Goal: Task Accomplishment & Management: Contribute content

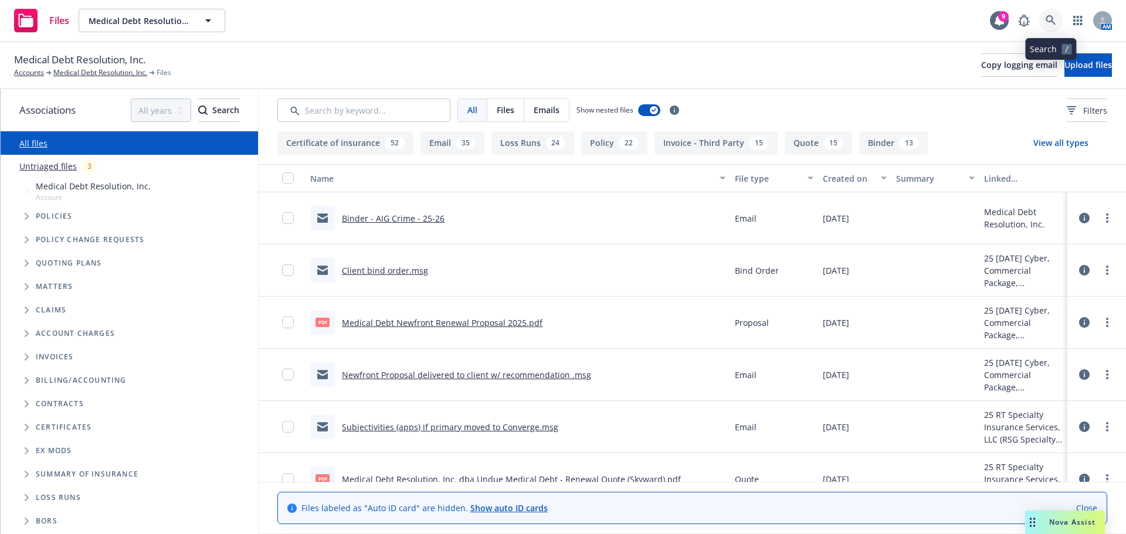
click at [1048, 14] on link at bounding box center [1050, 20] width 23 height 23
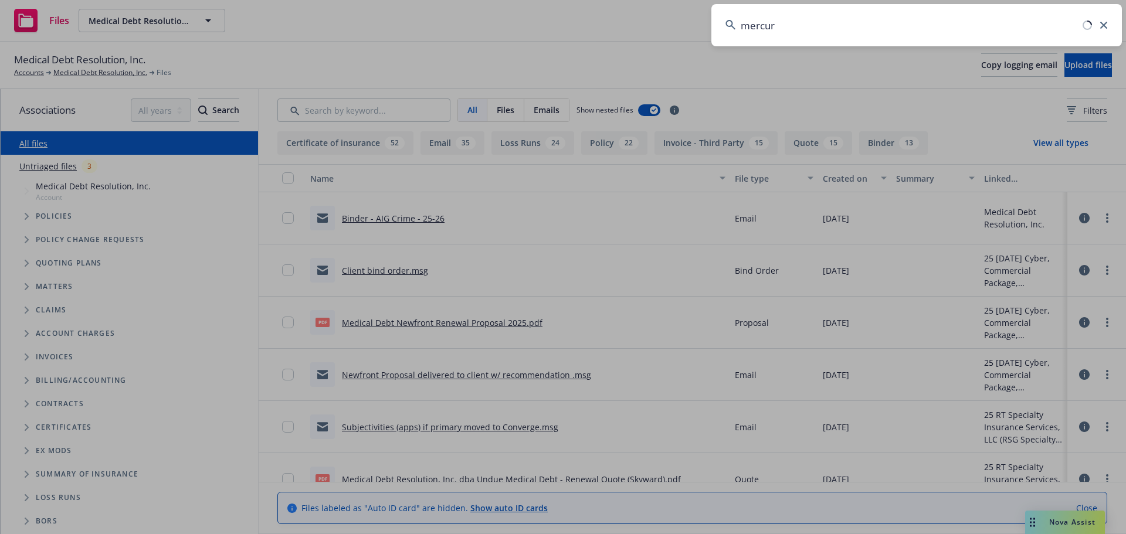
type input "mercury"
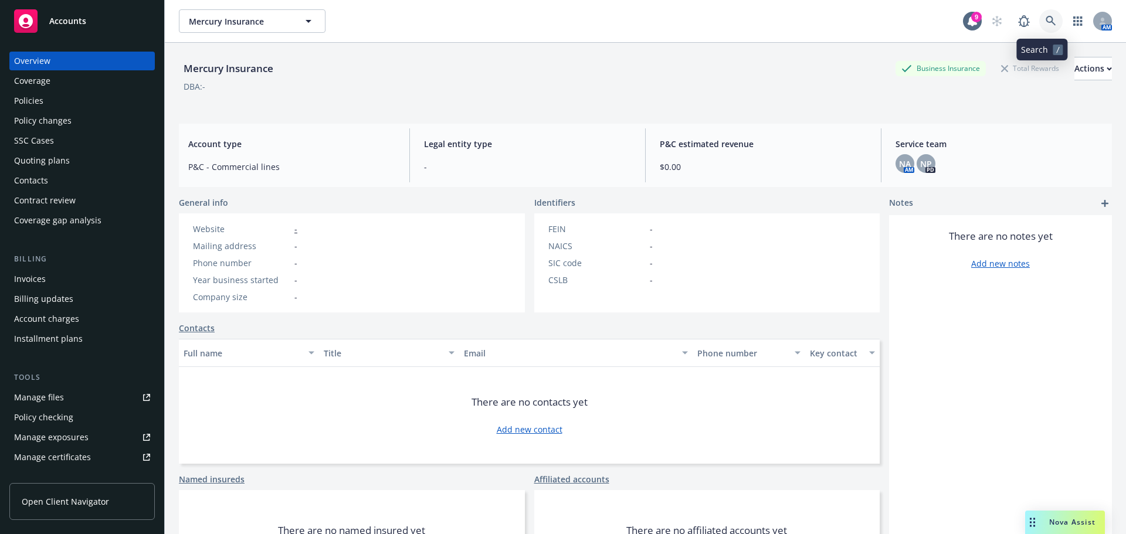
click at [1046, 25] on icon at bounding box center [1051, 21] width 11 height 11
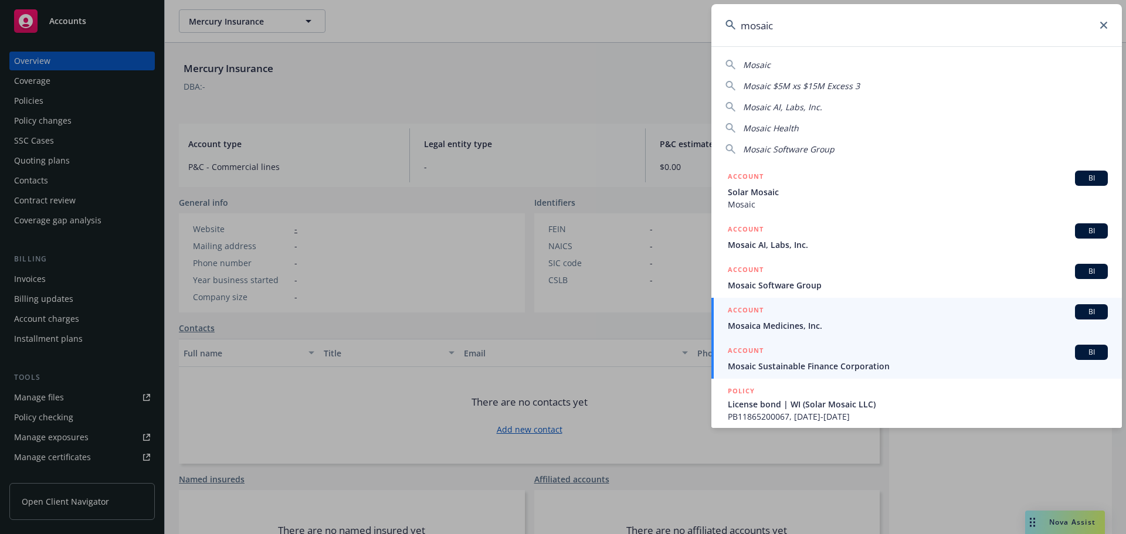
type input "mosaic"
click at [806, 363] on span "Mosaic Sustainable Finance Corporation" at bounding box center [918, 366] width 380 height 12
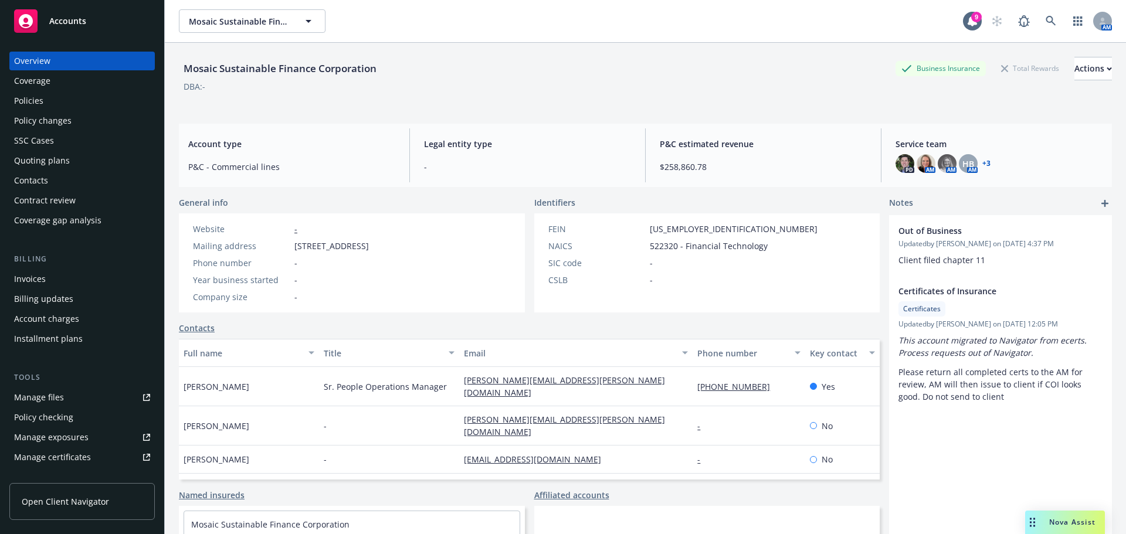
click at [46, 283] on div "Invoices" at bounding box center [82, 279] width 136 height 19
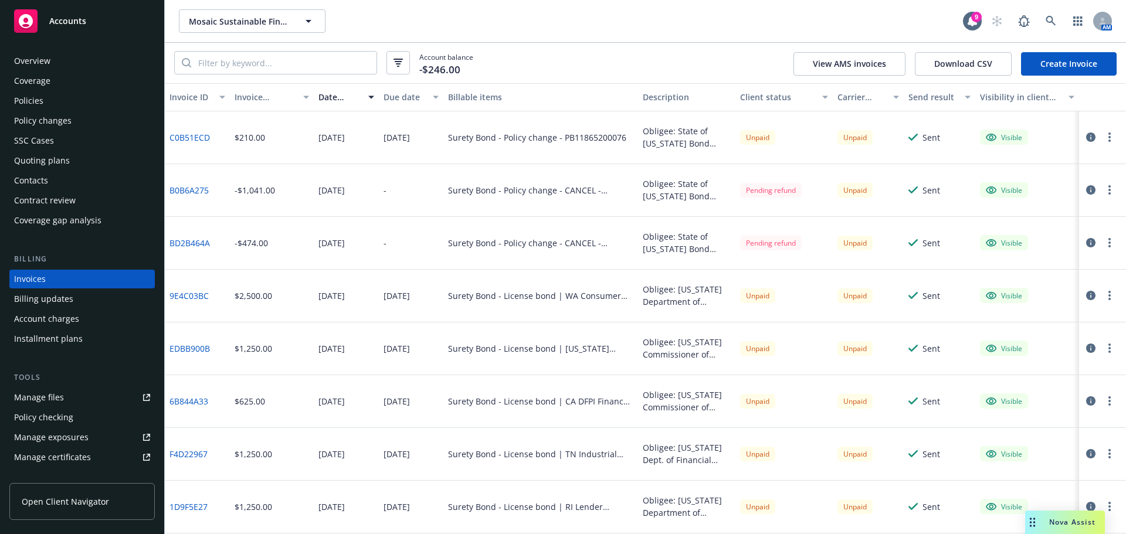
click at [38, 122] on div "Policy changes" at bounding box center [42, 120] width 57 height 19
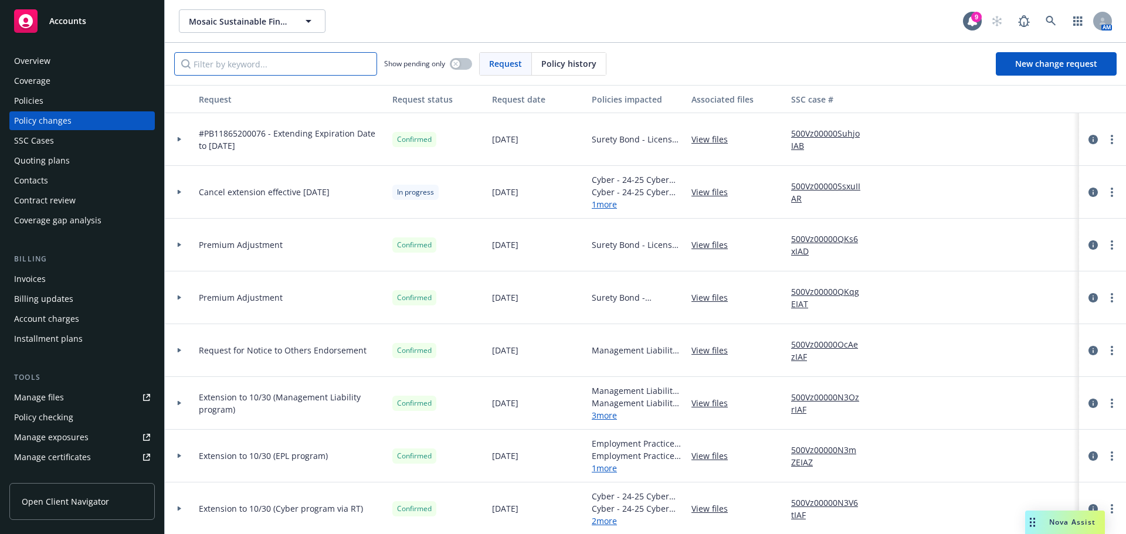
click at [287, 65] on input "Filter by keyword..." at bounding box center [275, 63] width 203 height 23
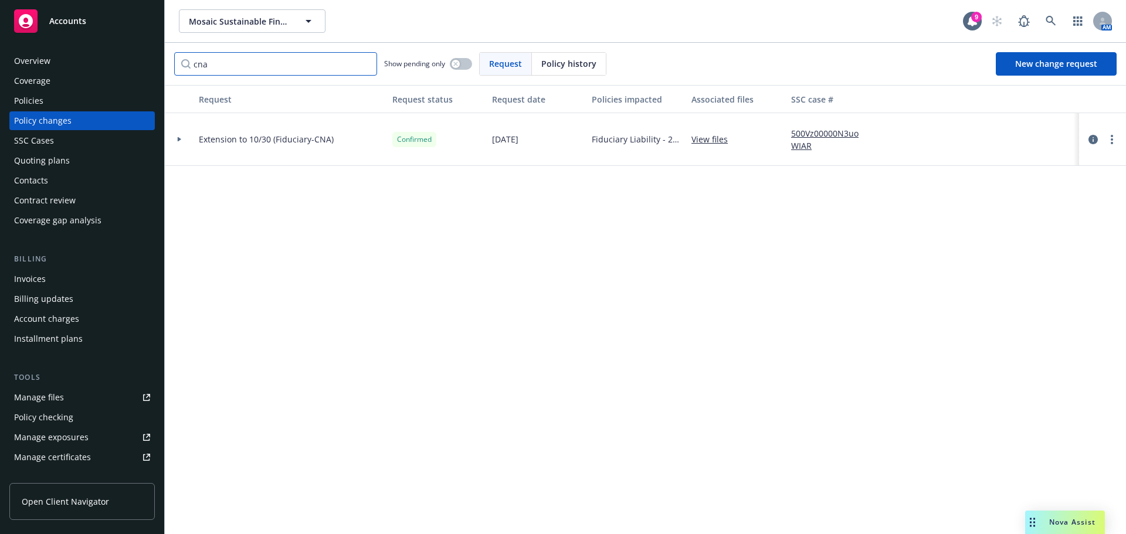
type input "cna"
drag, startPoint x: 215, startPoint y: 60, endPoint x: 160, endPoint y: 58, distance: 55.2
click at [160, 58] on div "Accounts Overview Coverage Policies Policy changes SSC Cases Quoting plans Cont…" at bounding box center [563, 267] width 1126 height 534
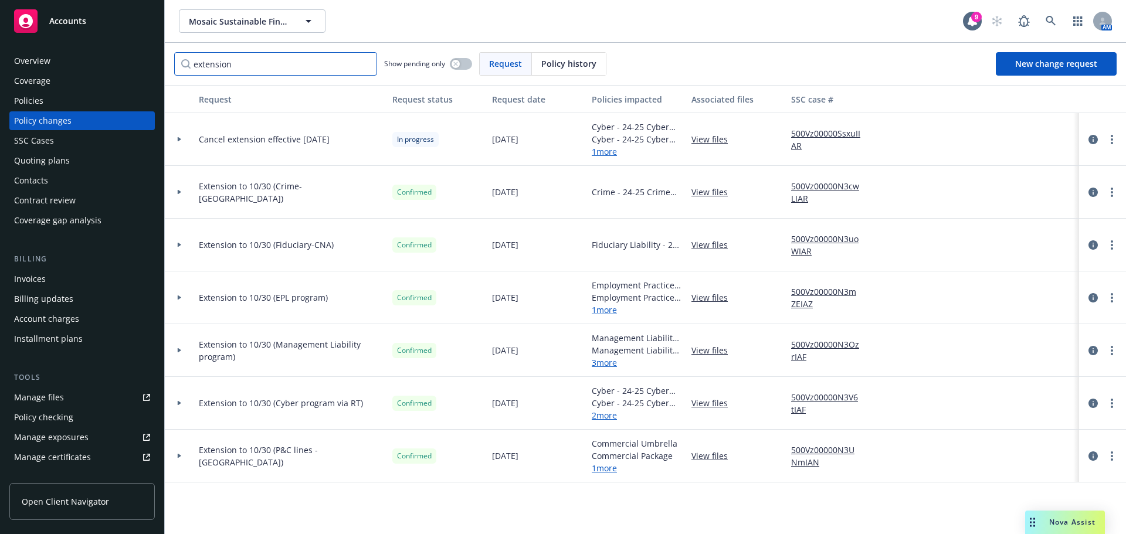
type input "extension"
click at [707, 353] on link "View files" at bounding box center [715, 350] width 46 height 12
click at [31, 284] on div "Invoices" at bounding box center [30, 279] width 32 height 19
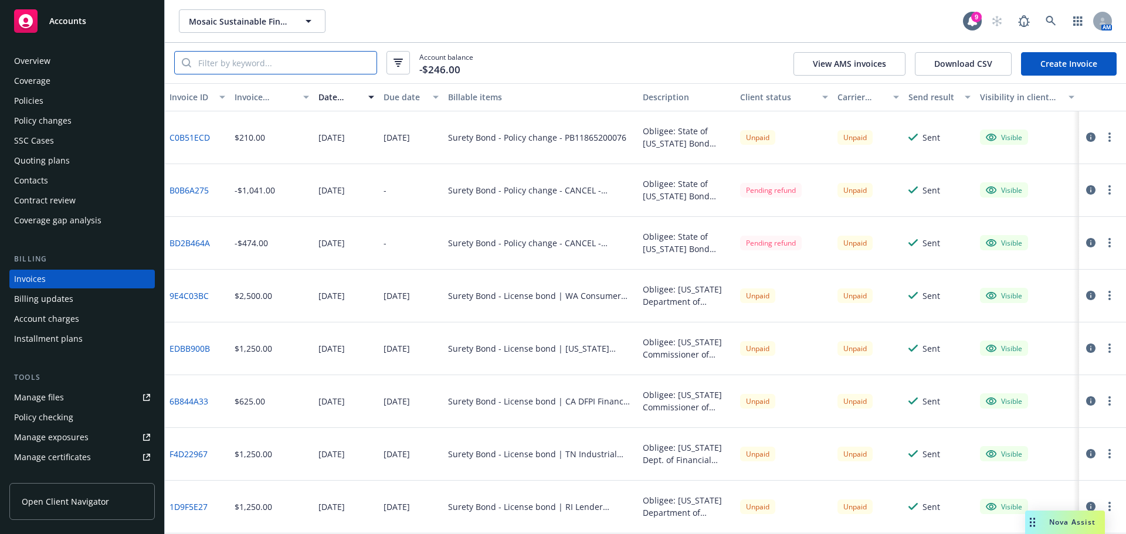
click at [231, 67] on input "search" at bounding box center [283, 63] width 185 height 22
type input "extension"
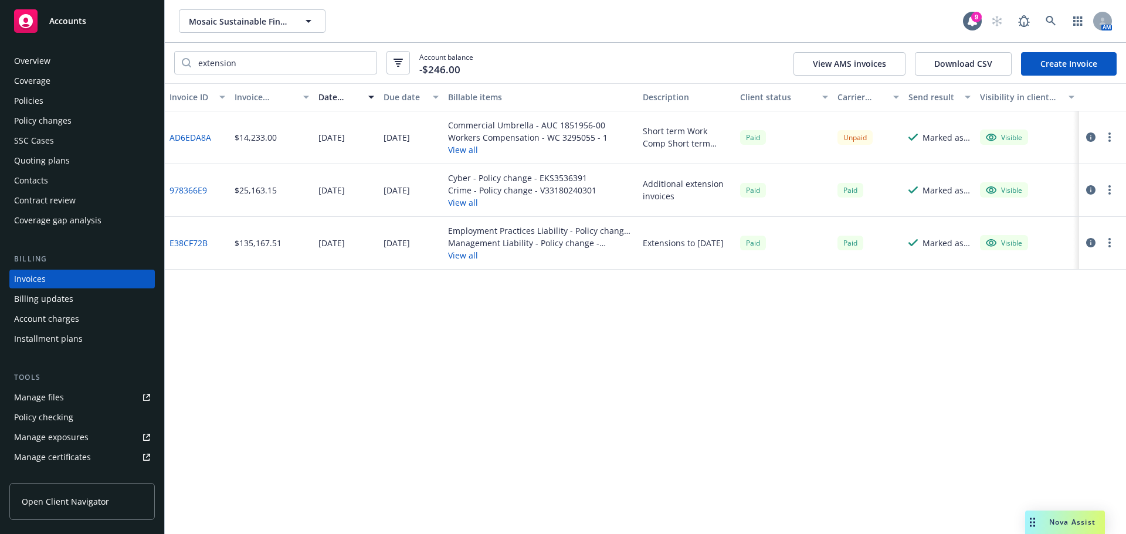
click at [189, 243] on link "E38CF72B" at bounding box center [189, 243] width 38 height 12
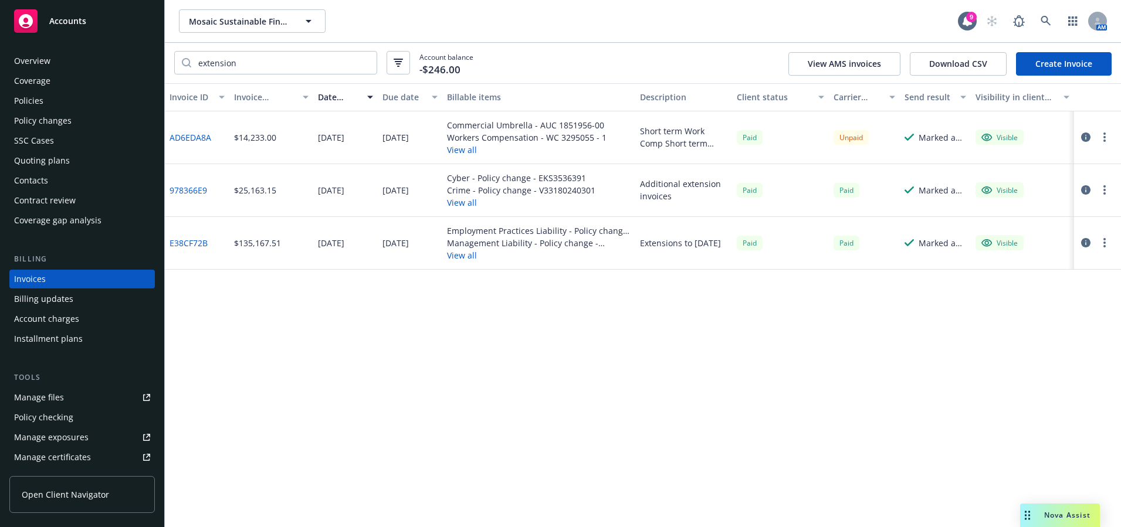
click at [198, 189] on link "978366E9" at bounding box center [189, 190] width 38 height 12
click at [1039, 18] on link at bounding box center [1045, 20] width 23 height 23
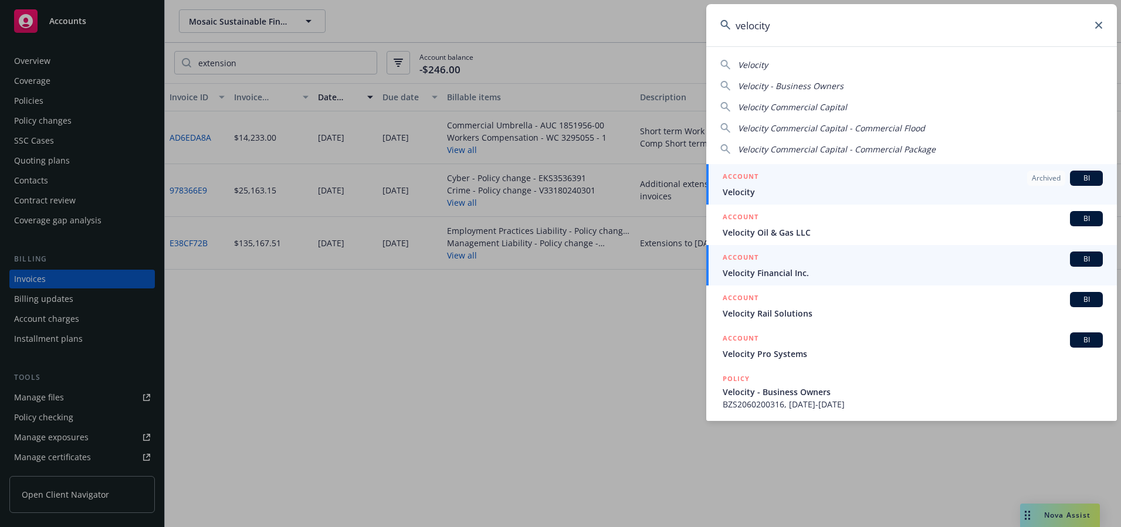
type input "velocity"
click at [814, 267] on span "Velocity Financial Inc." at bounding box center [913, 273] width 380 height 12
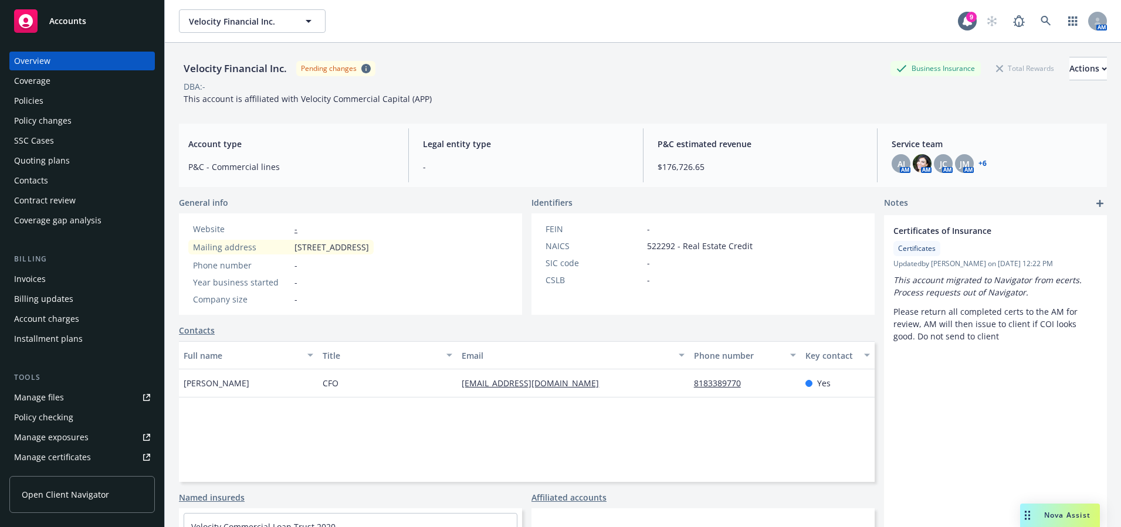
click at [33, 107] on div "Policies" at bounding box center [28, 101] width 29 height 19
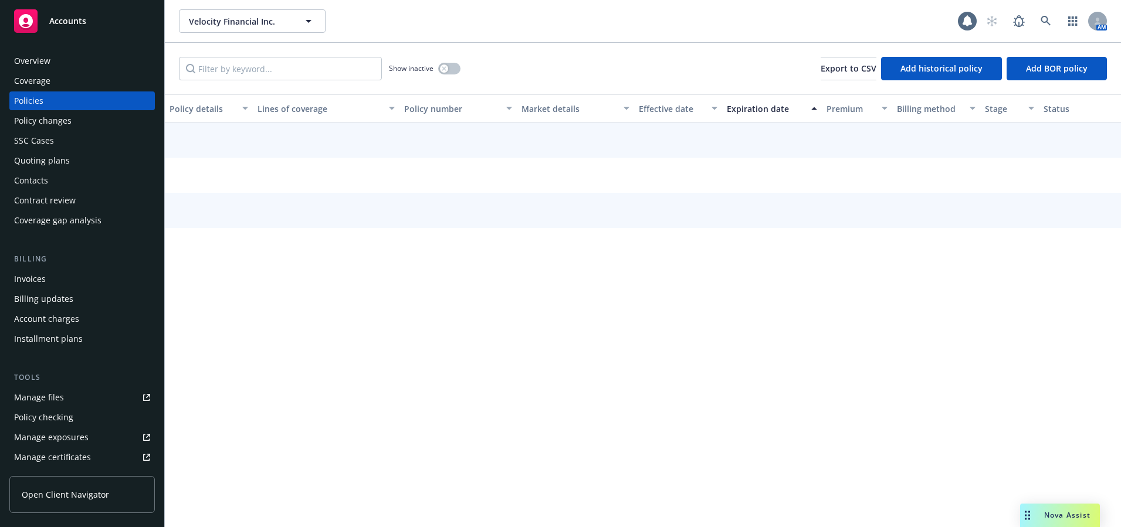
click at [32, 401] on div "Manage files" at bounding box center [39, 397] width 50 height 19
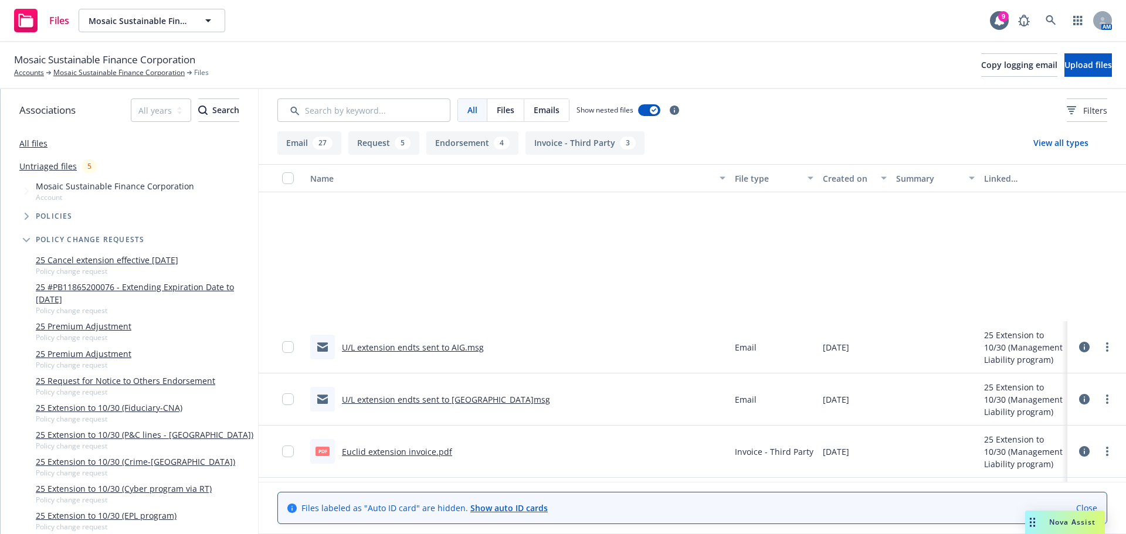
scroll to position [1056, 0]
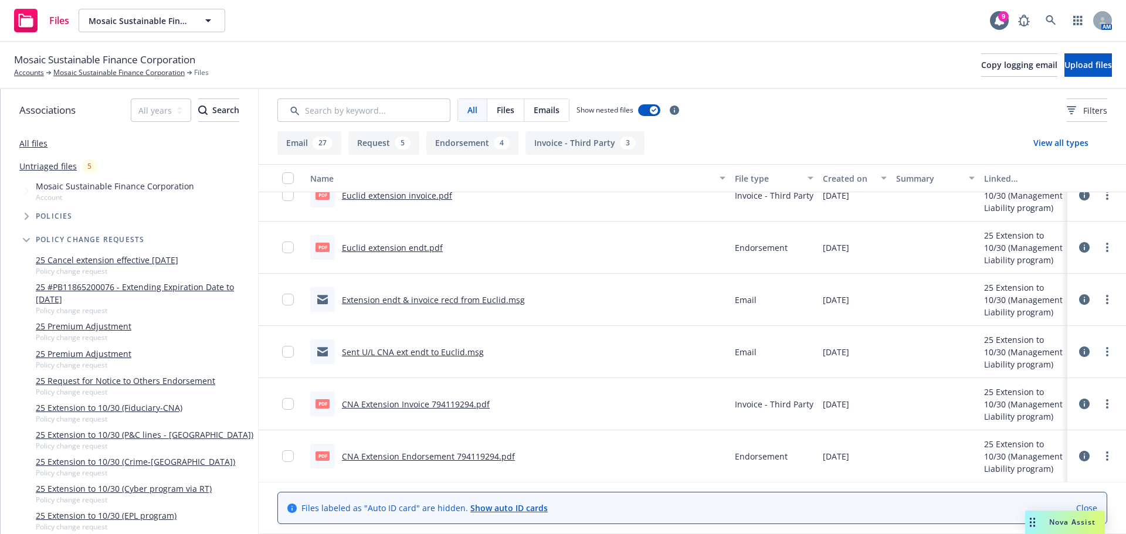
click at [424, 404] on link "CNA Extension Invoice 794119294.pdf" at bounding box center [416, 404] width 148 height 11
click at [365, 246] on link "Euclid extension endt.pdf" at bounding box center [392, 247] width 101 height 11
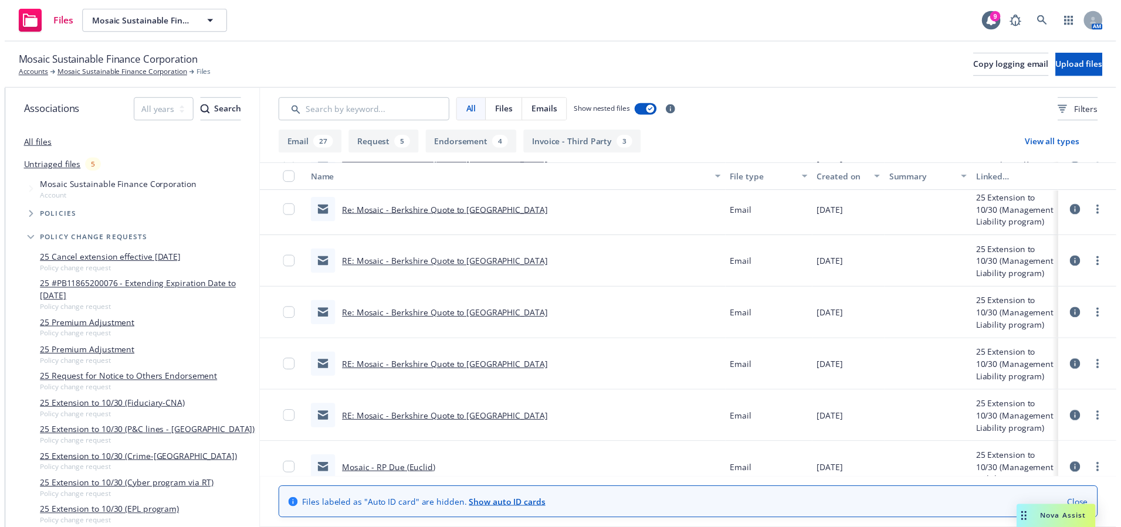
scroll to position [0, 0]
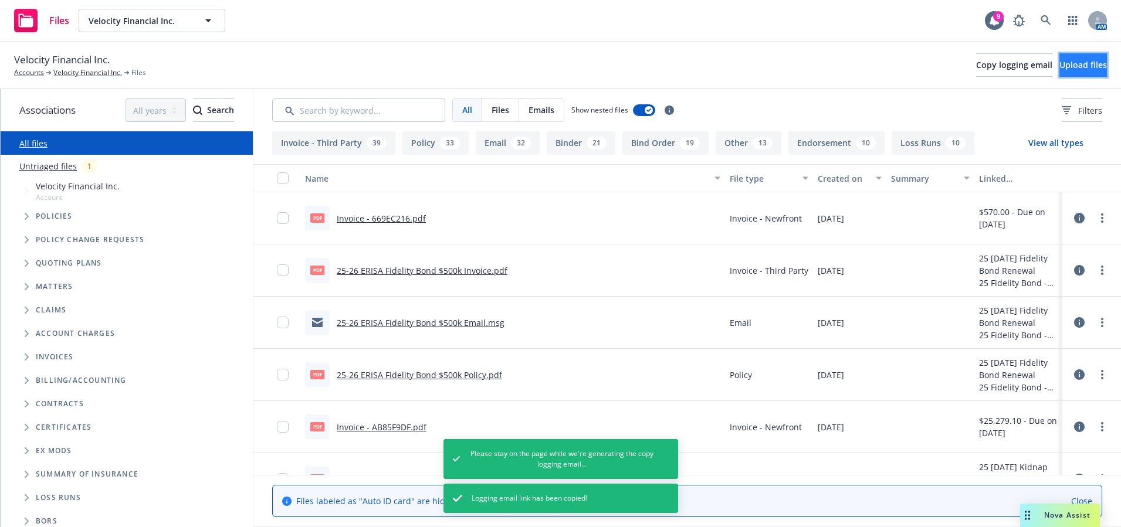
click at [1059, 66] on span "Upload files" at bounding box center [1083, 64] width 48 height 11
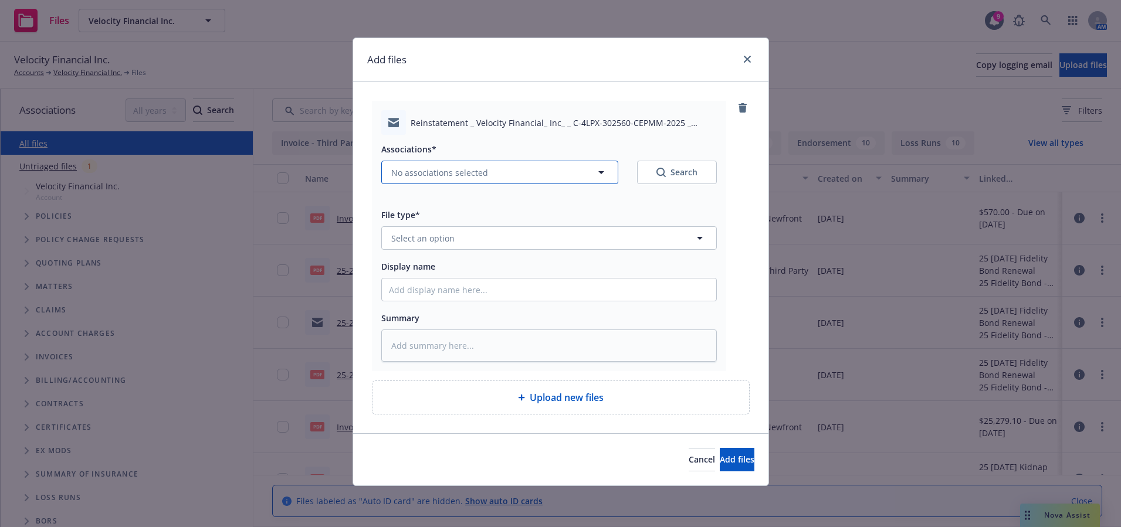
click at [520, 171] on button "No associations selected" at bounding box center [499, 172] width 237 height 23
type textarea "x"
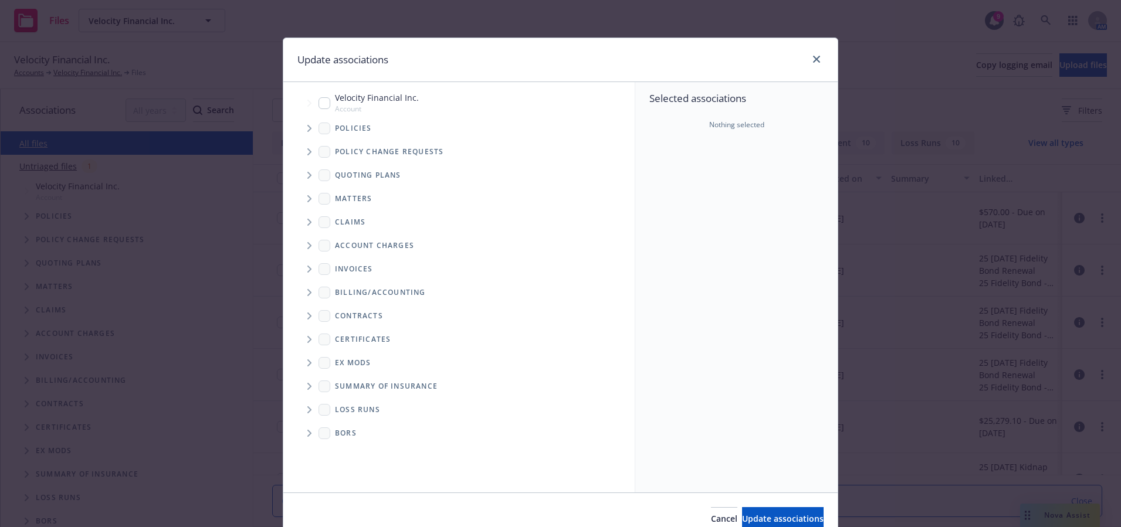
click at [319, 106] on input "Tree Example" at bounding box center [325, 103] width 12 height 12
checkbox input "true"
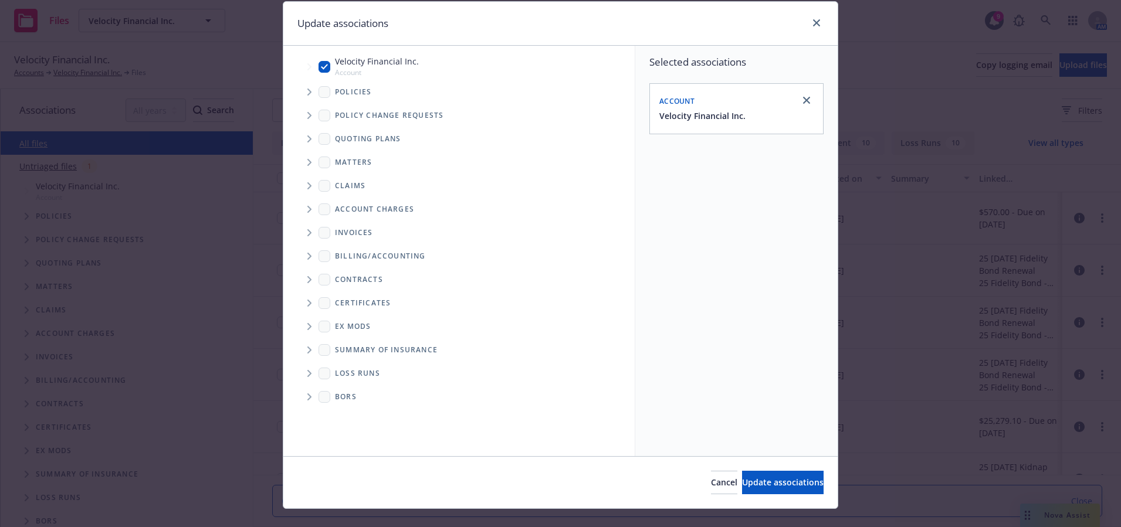
scroll to position [56, 0]
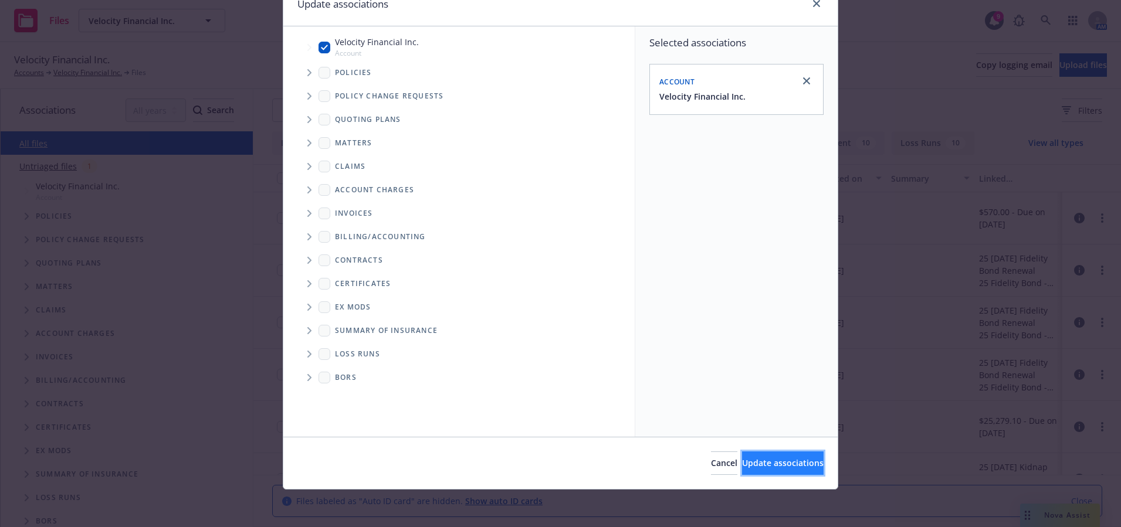
click at [790, 462] on span "Update associations" at bounding box center [783, 463] width 82 height 11
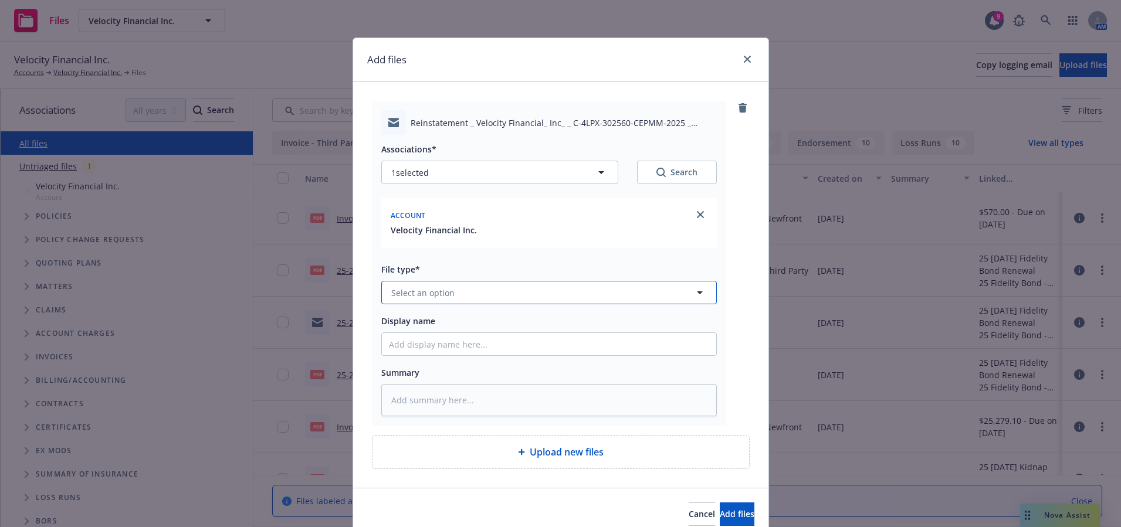
click at [455, 293] on button "Select an option" at bounding box center [549, 292] width 336 height 23
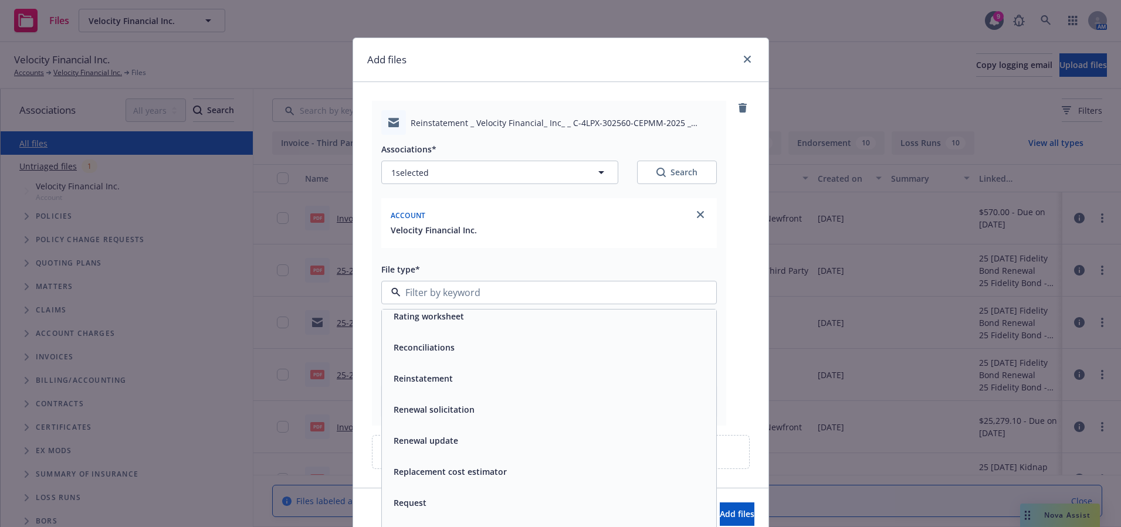
scroll to position [4893, 0]
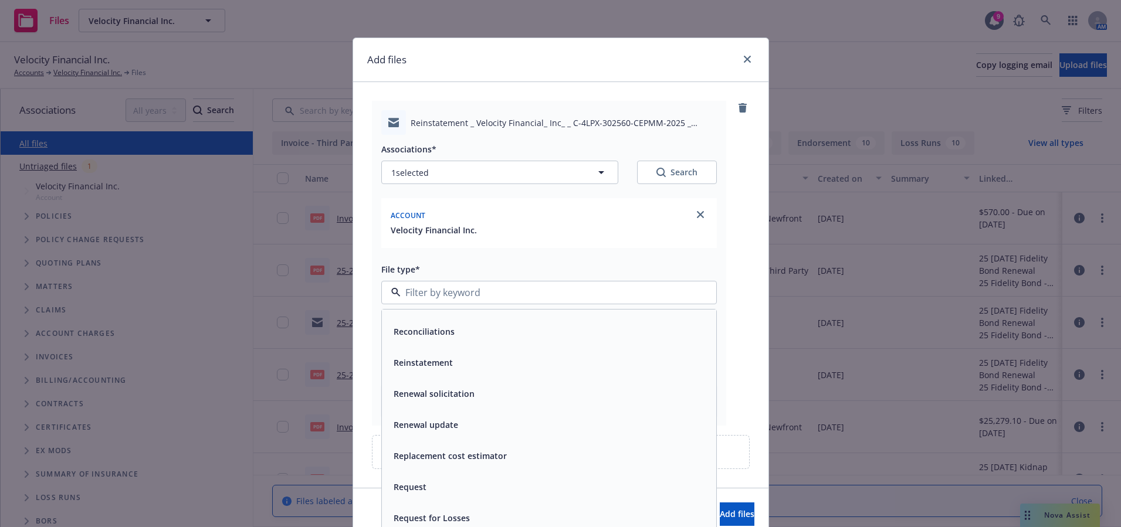
click at [423, 364] on span "Reinstatement" at bounding box center [423, 363] width 59 height 12
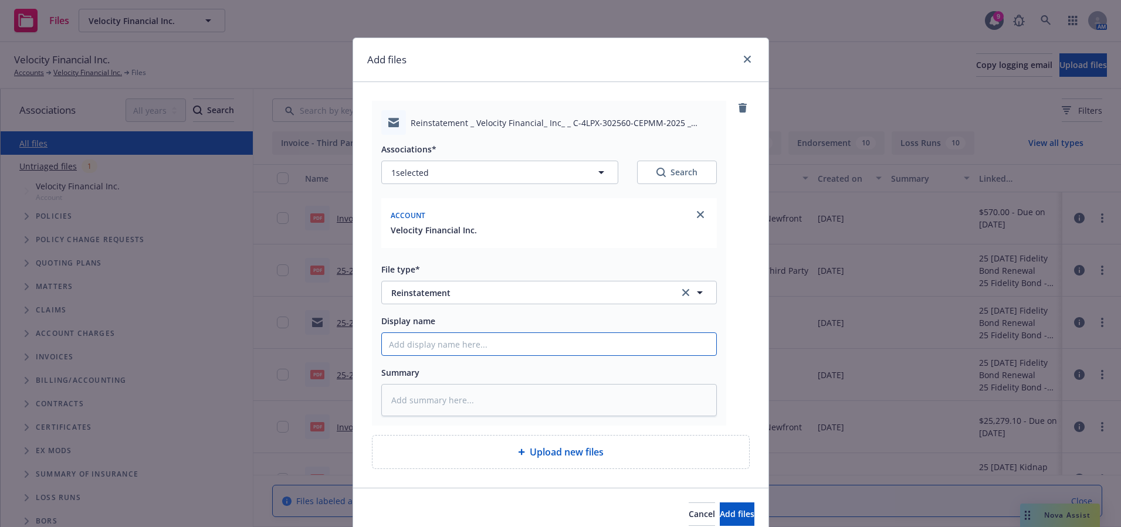
click at [439, 342] on input "Display name" at bounding box center [549, 344] width 334 height 22
type textarea "x"
type input "R"
type textarea "x"
type input "Re"
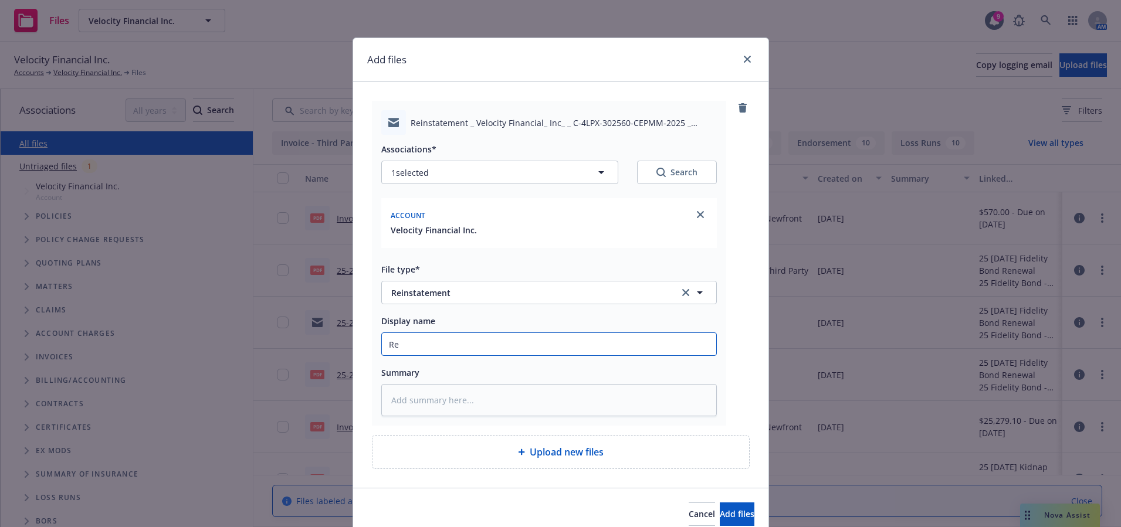
type textarea "x"
type input "Rei"
type textarea "x"
type input "Rein"
type textarea "x"
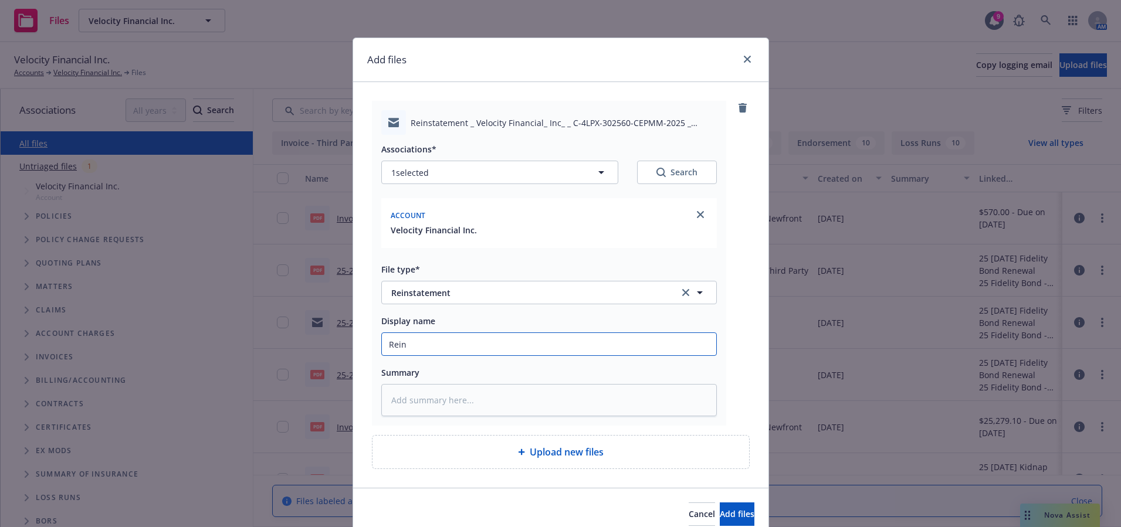
type input "Reins"
type textarea "x"
type input "Reinsta"
type textarea "x"
type input "Reinstat"
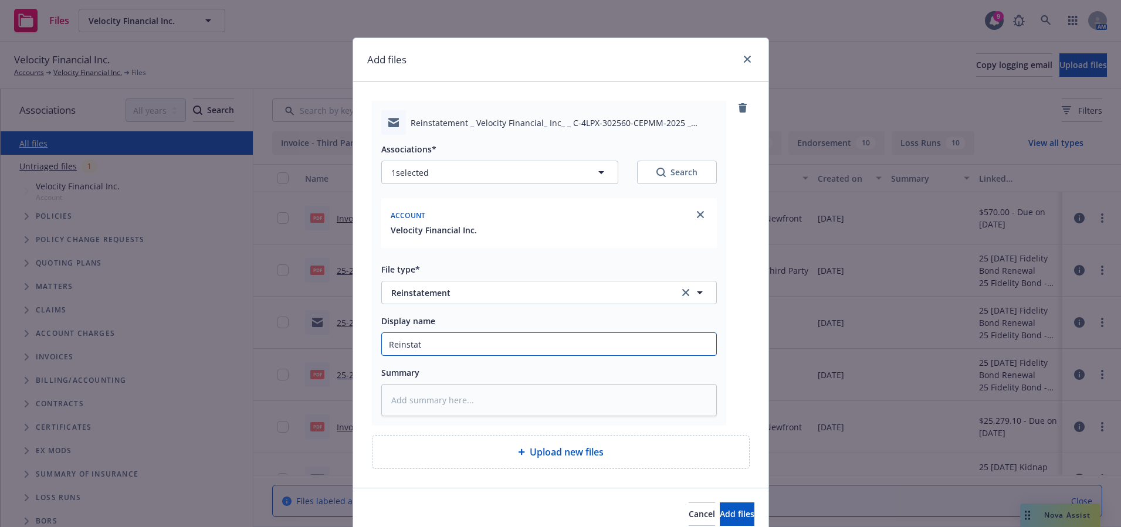
type textarea "x"
type input "Reinstate"
type textarea "x"
type input "Reinstatem"
type textarea "x"
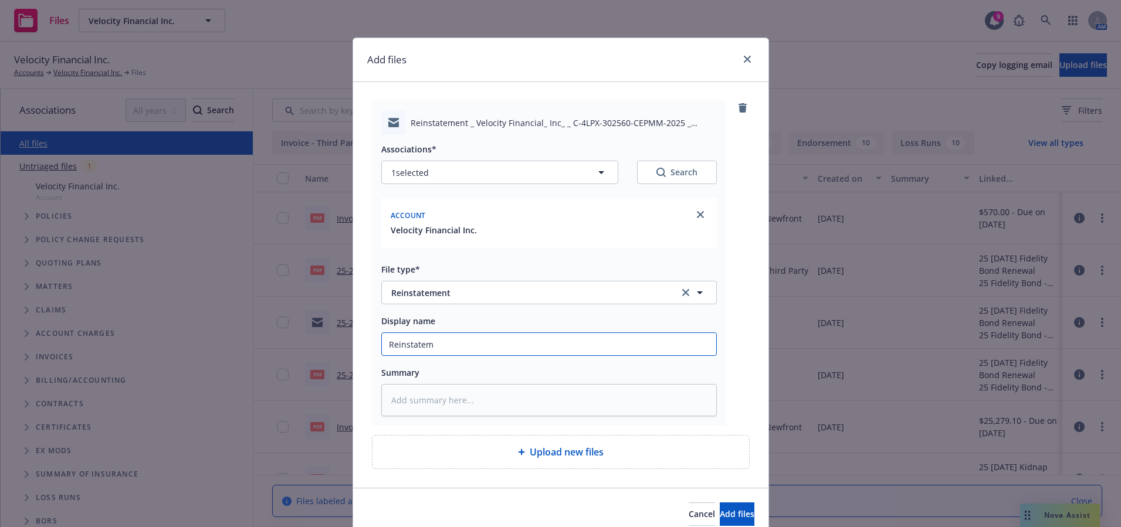
type input "Reinstateme"
type textarea "x"
type input "Reinstatemen"
type textarea "x"
type input "Reinstatement"
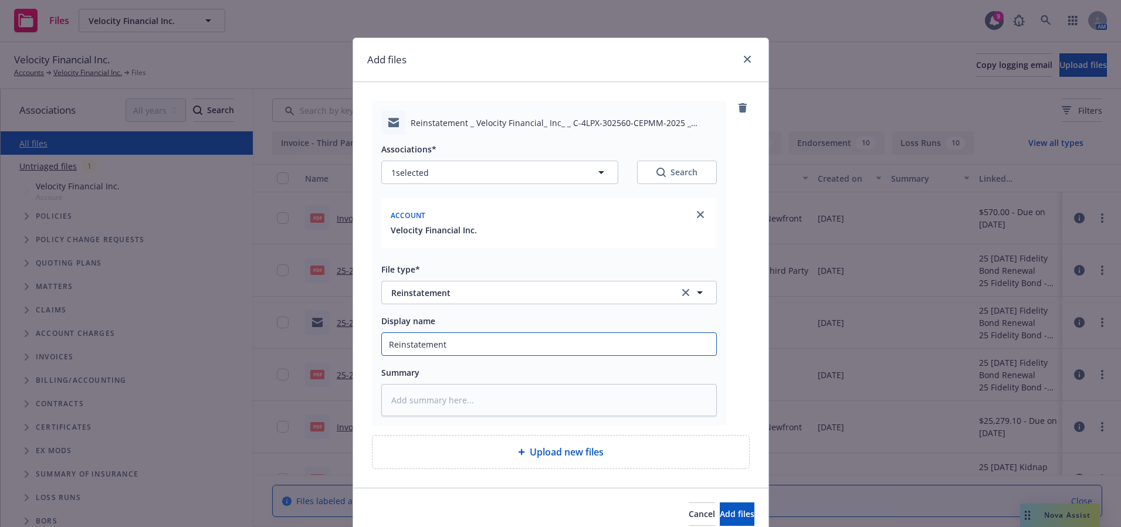
type textarea "x"
type input "Reinstatement"
type textarea "x"
type input "Reinstatement e"
type textarea "x"
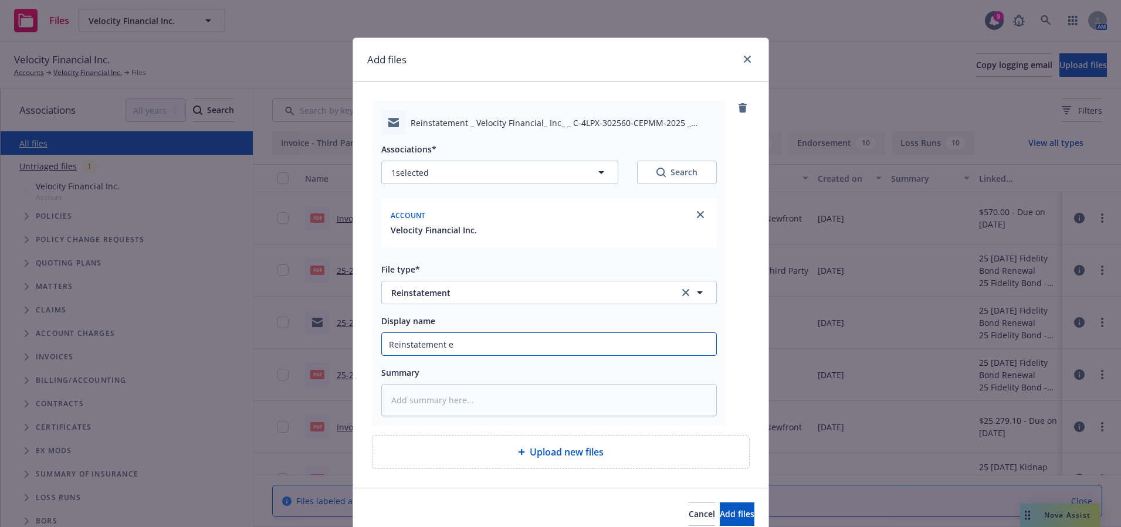
type input "Reinstatement ex"
type textarea "x"
type input "Reinstatement exc"
type textarea "x"
type input "Reinstatement exce"
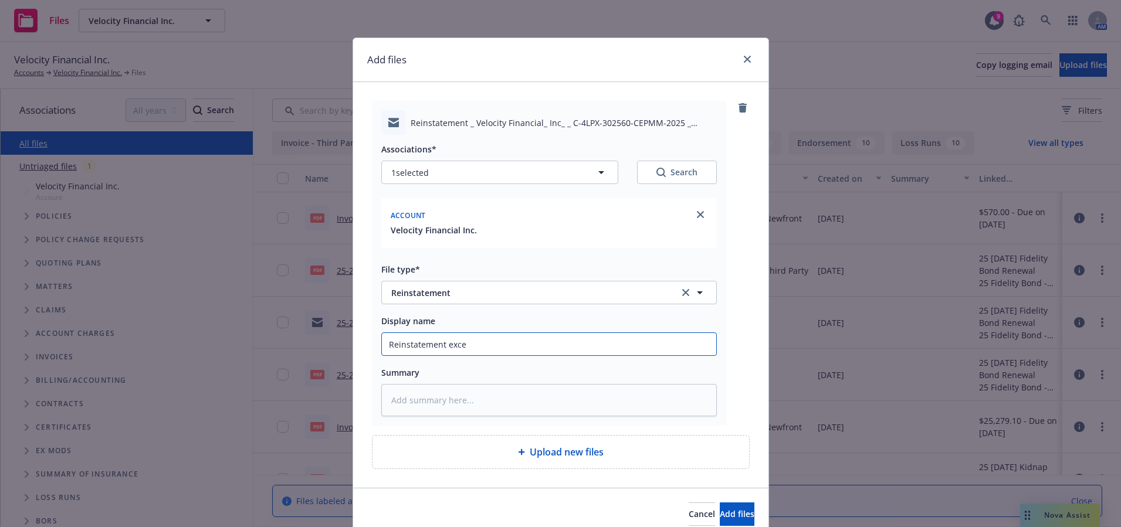
type textarea "x"
type input "Reinstatement exces"
type textarea "x"
type input "Reinstatement excess"
type textarea "x"
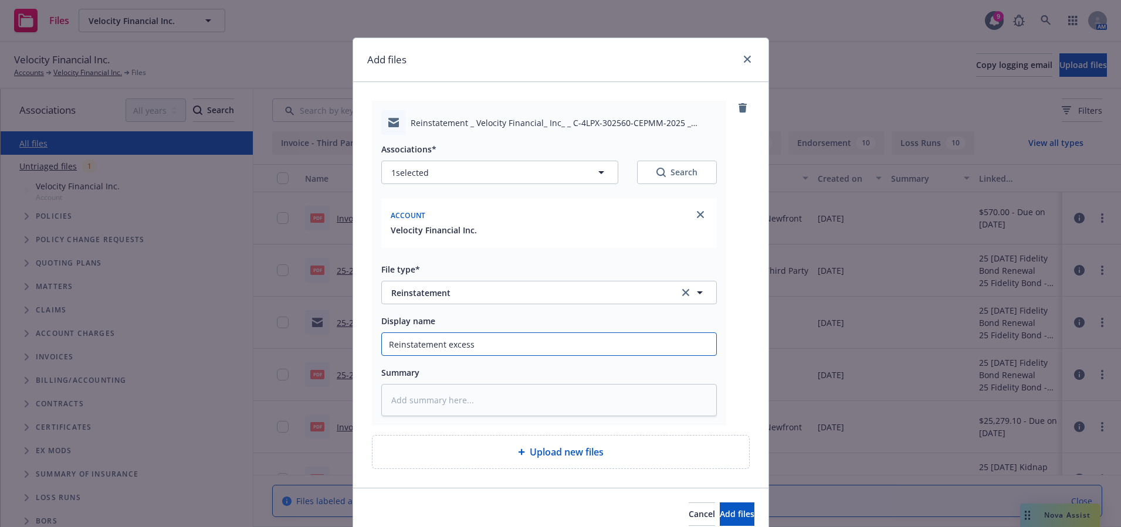
type input "Reinstatement excess"
type textarea "x"
type input "Reinstatement excess c"
type textarea "x"
type input "Reinstatement excess cy"
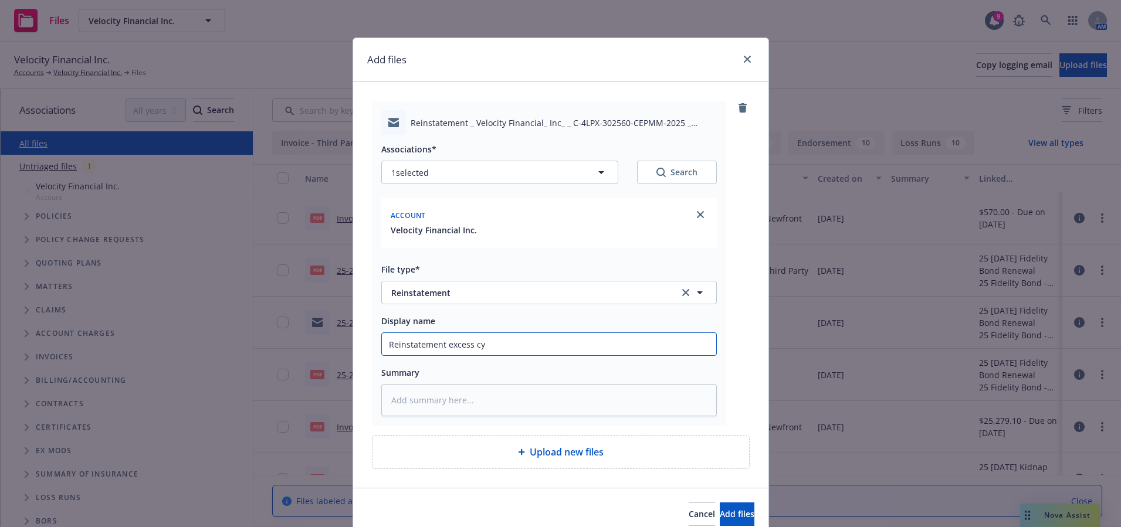
type textarea "x"
type input "Reinstatement excess cyb"
type textarea "x"
type input "Reinstatement excess cybe"
type textarea "x"
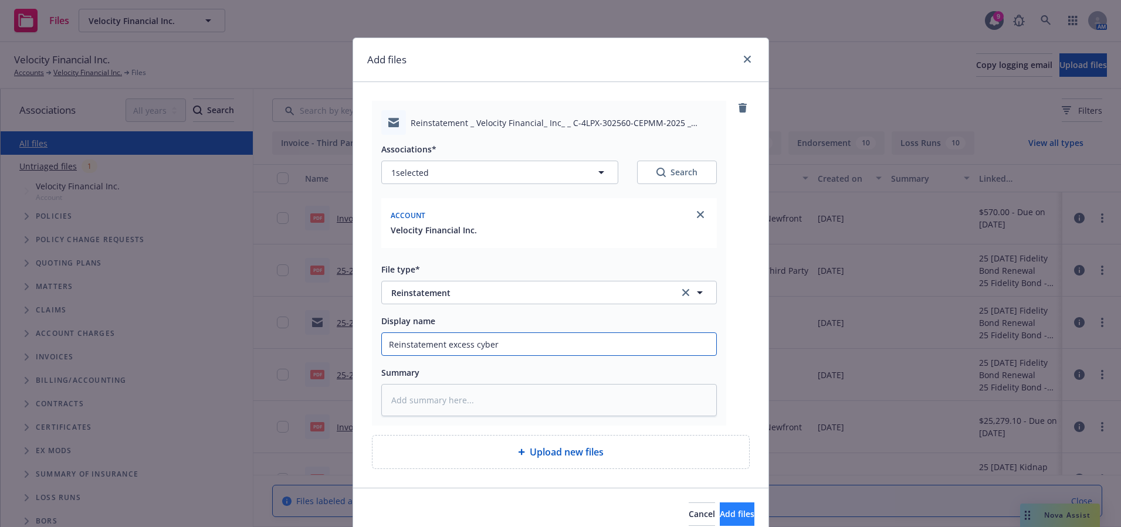
type input "Reinstatement excess cyber"
click at [720, 507] on button "Add files" at bounding box center [737, 514] width 35 height 23
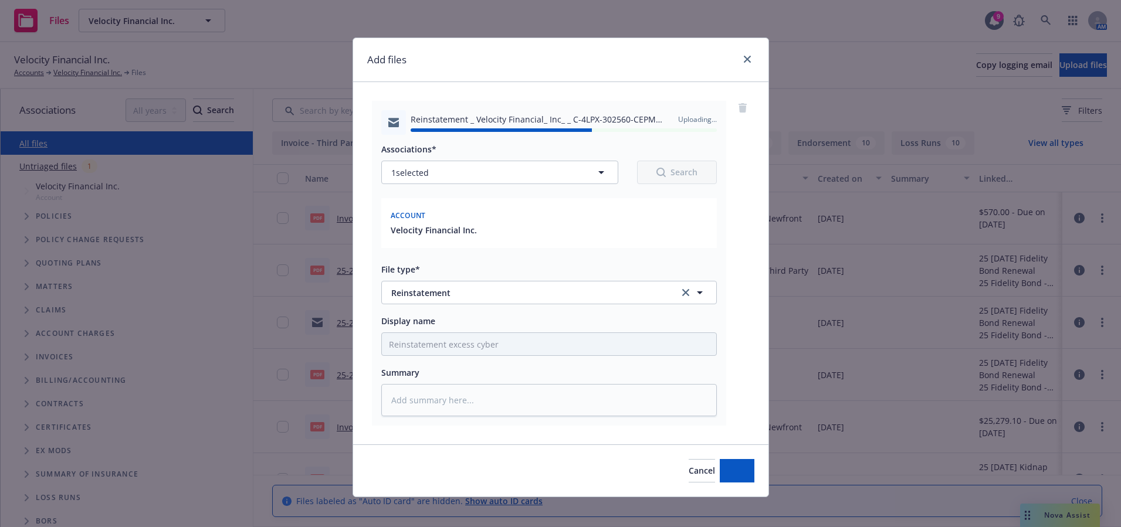
type textarea "x"
